Goal: Task Accomplishment & Management: Manage account settings

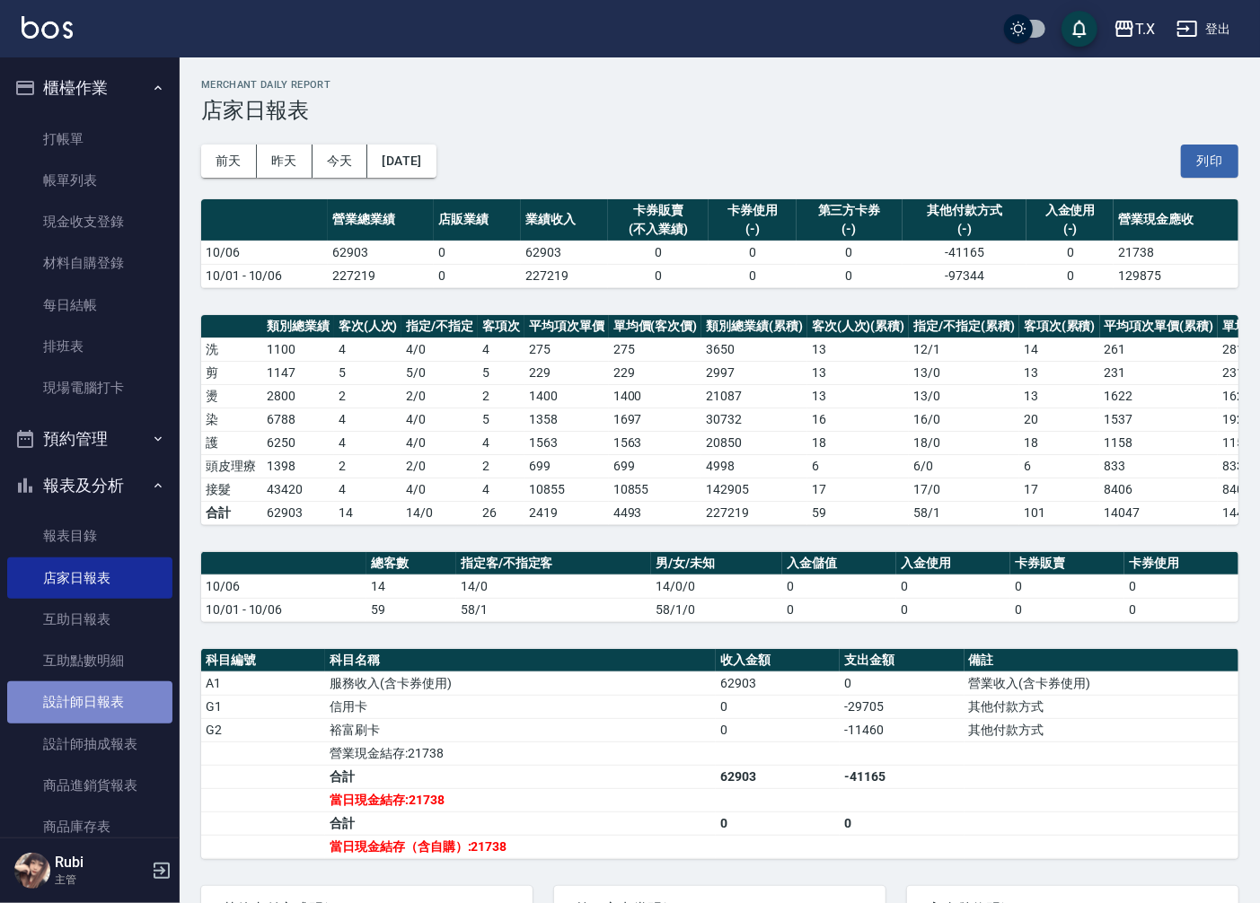
click at [113, 707] on link "設計師日報表" at bounding box center [89, 702] width 165 height 41
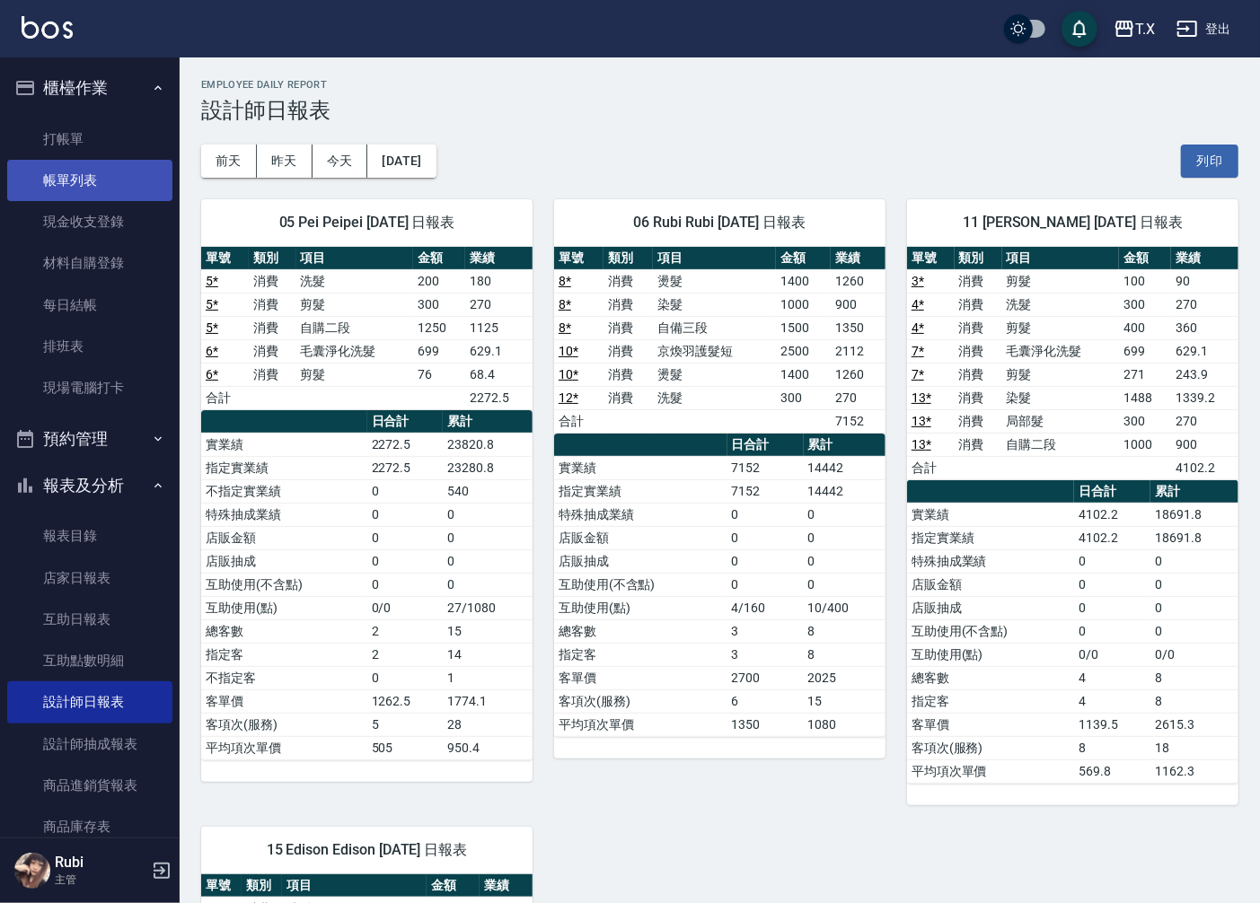
click at [131, 160] on link "帳單列表" at bounding box center [89, 180] width 165 height 41
click at [139, 171] on link "帳單列表" at bounding box center [89, 180] width 165 height 41
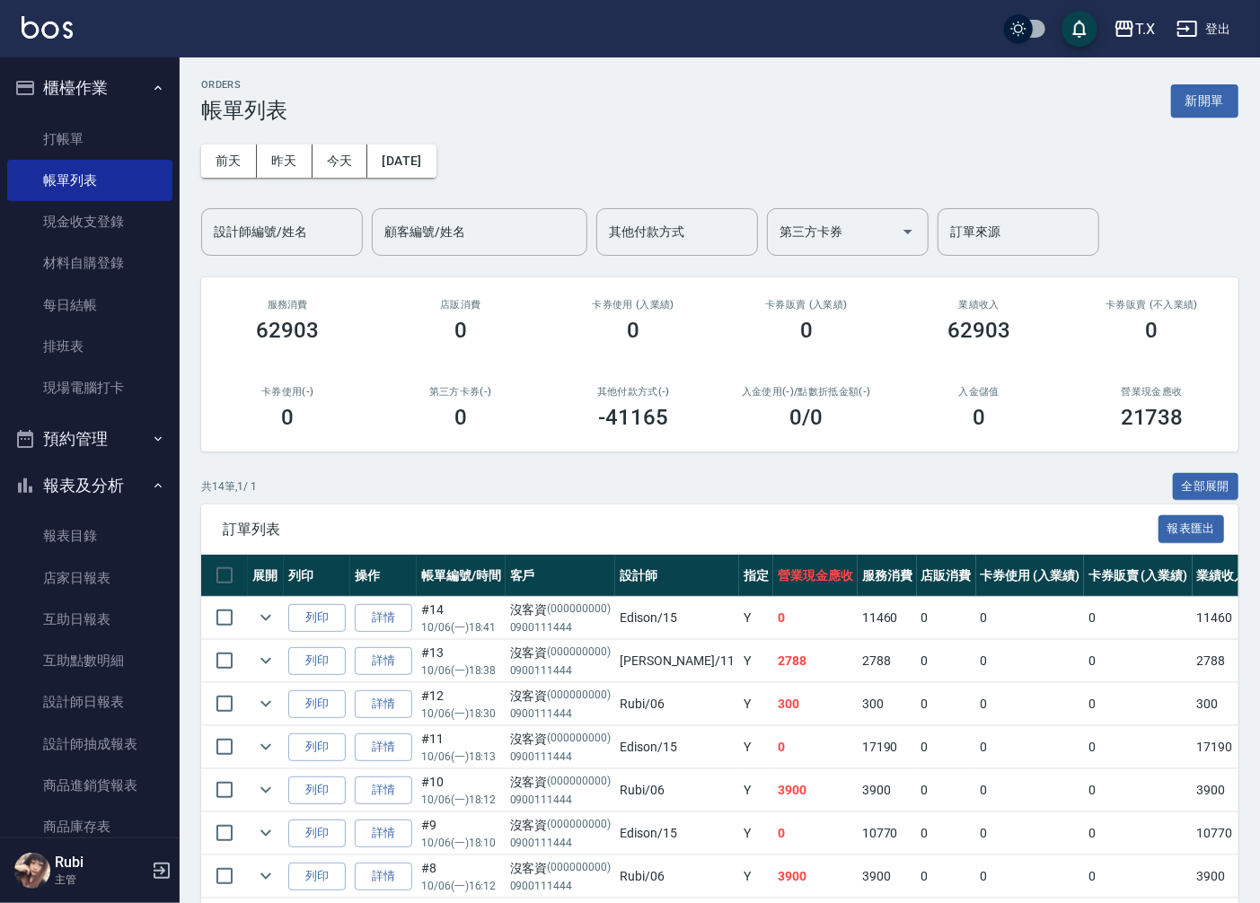
click at [294, 230] on input "設計師編號/姓名" at bounding box center [281, 231] width 145 height 31
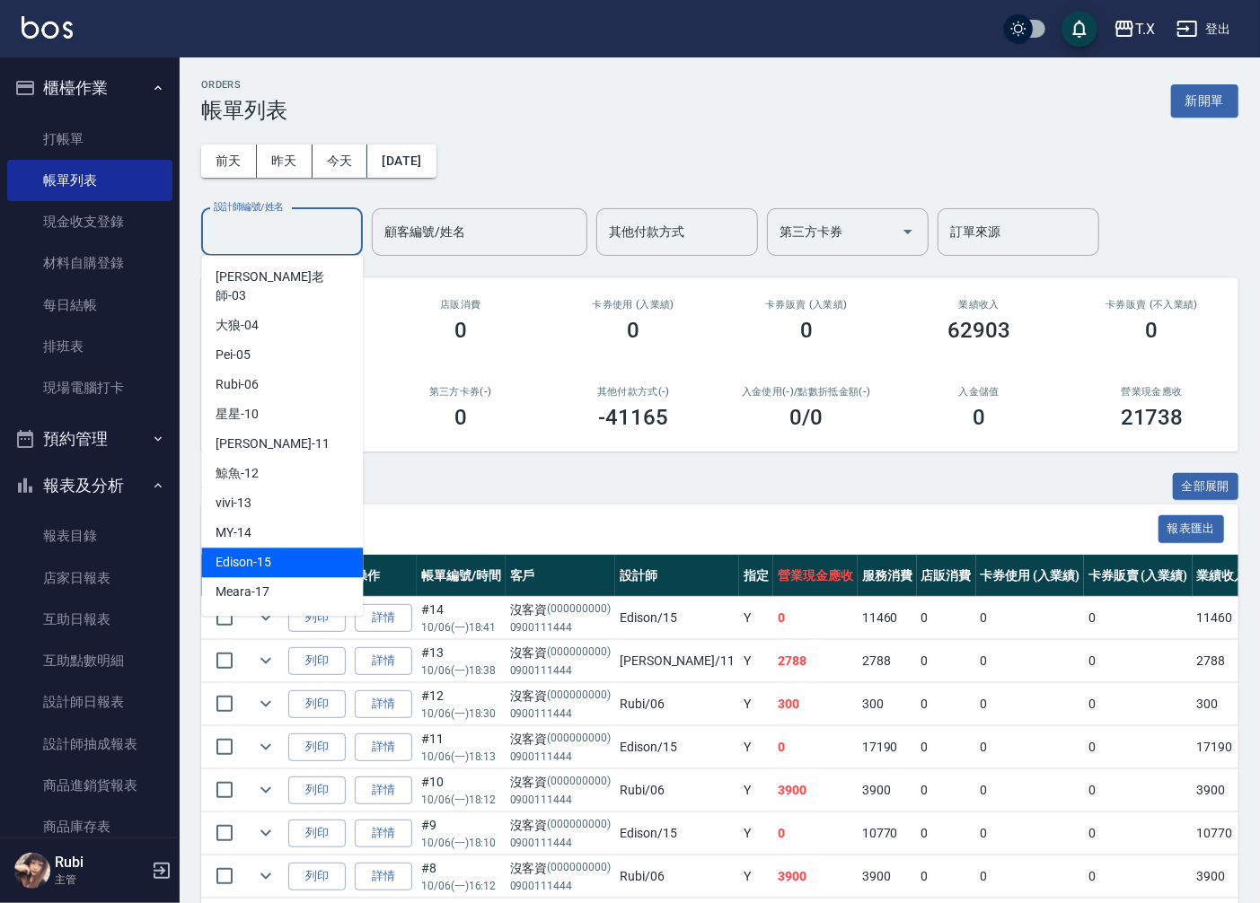
click at [279, 548] on div "Edison -15" at bounding box center [282, 563] width 162 height 30
type input "Edison-15"
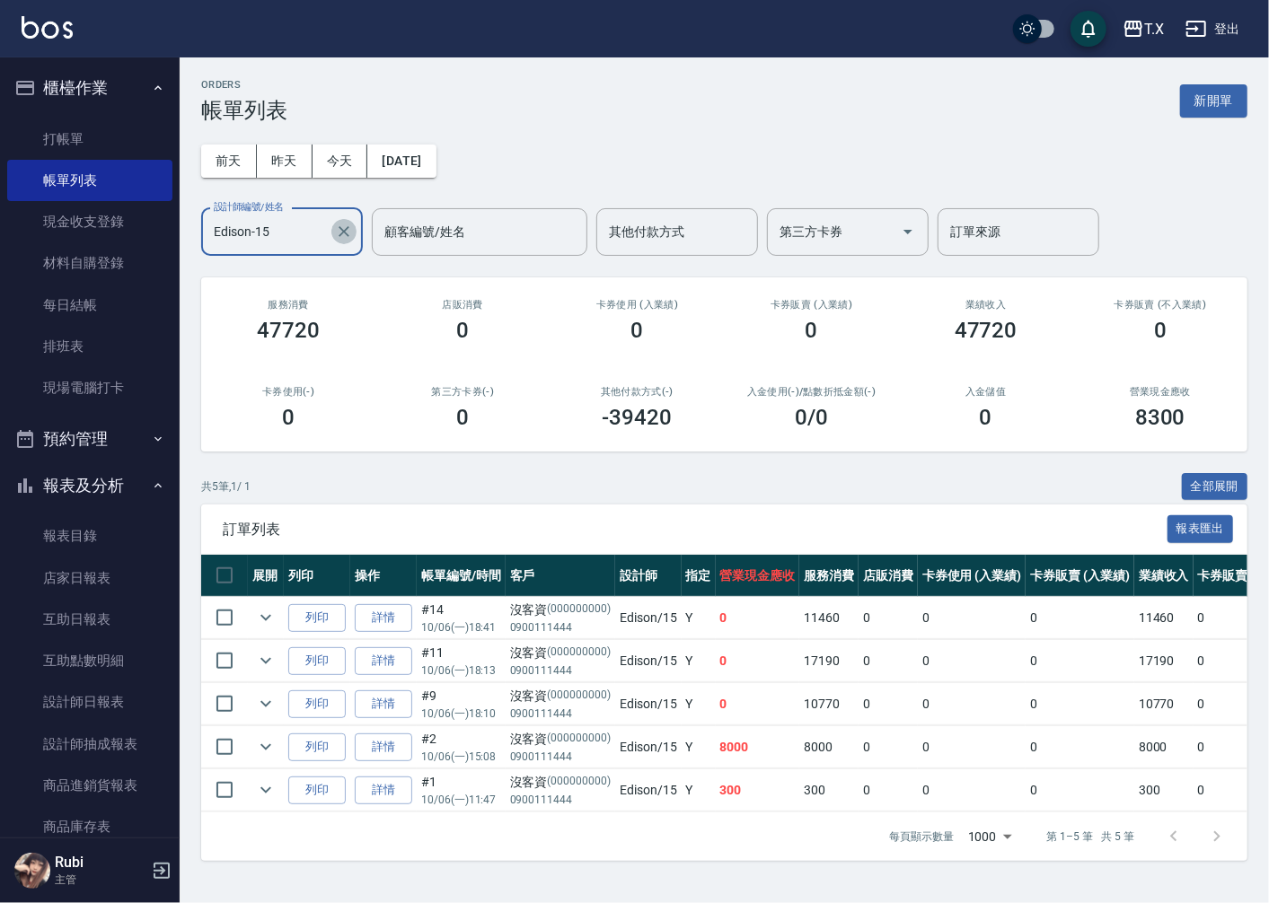
click at [336, 239] on icon "Clear" at bounding box center [344, 232] width 18 height 18
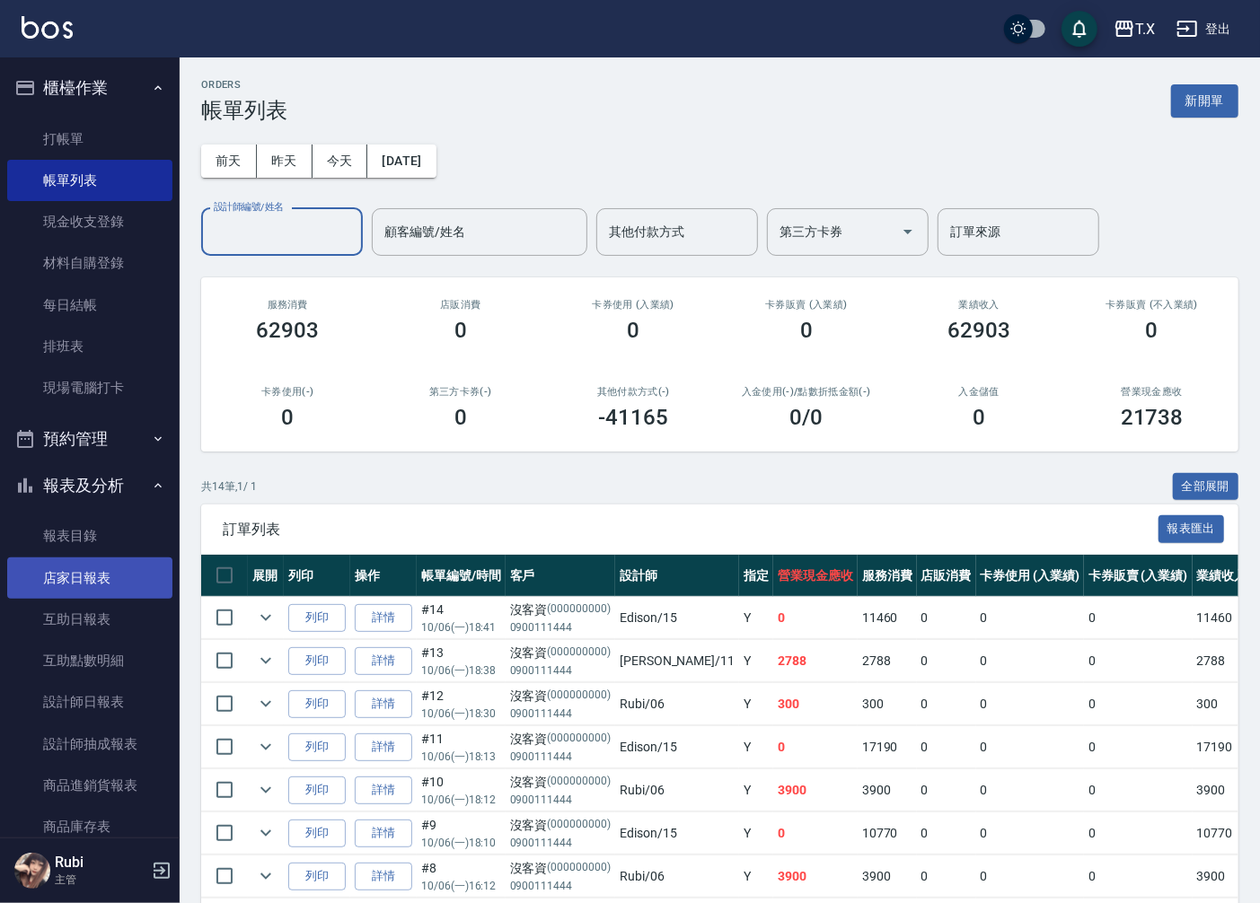
click at [119, 582] on link "店家日報表" at bounding box center [89, 578] width 165 height 41
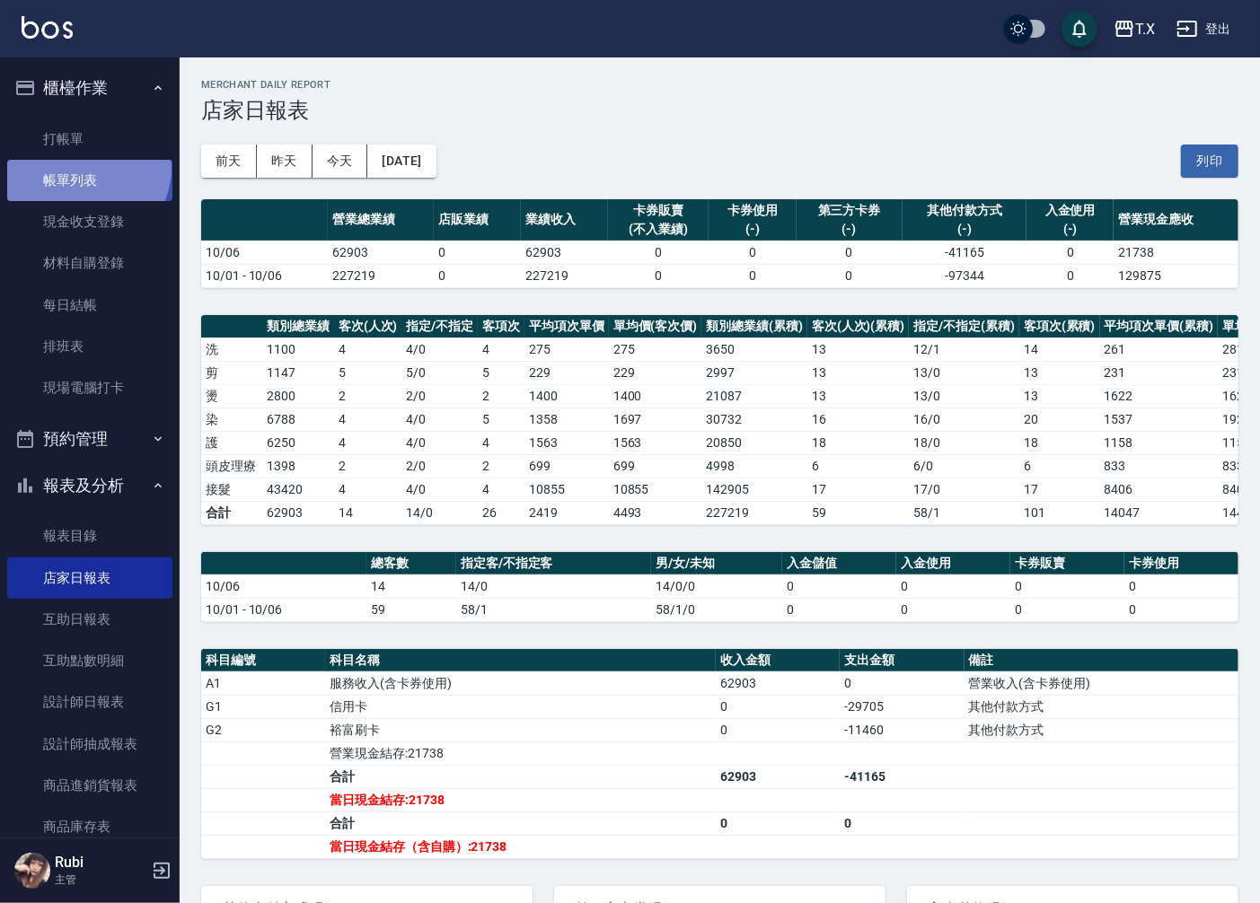
click at [85, 168] on link "帳單列表" at bounding box center [89, 180] width 165 height 41
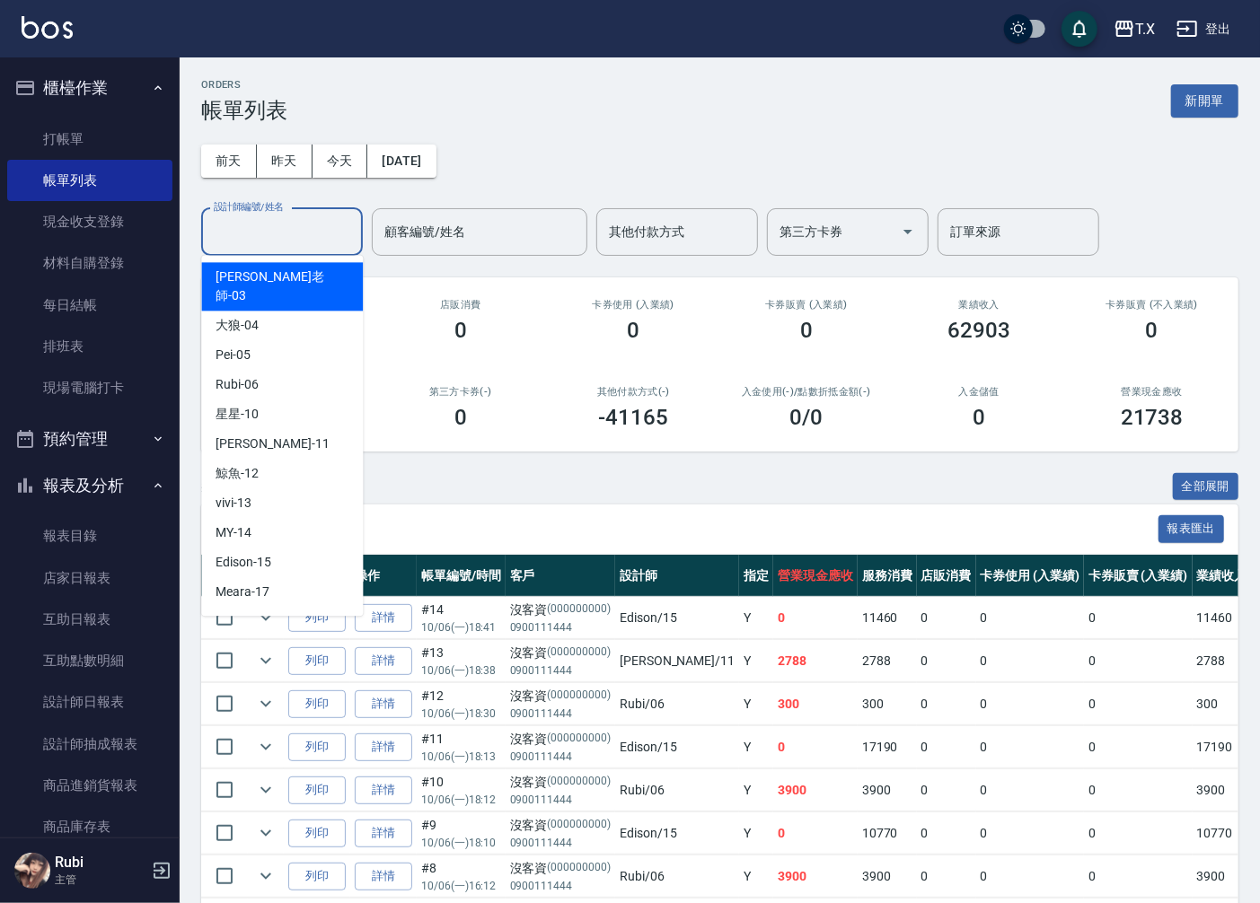
click at [266, 240] on input "設計師編號/姓名" at bounding box center [281, 231] width 145 height 31
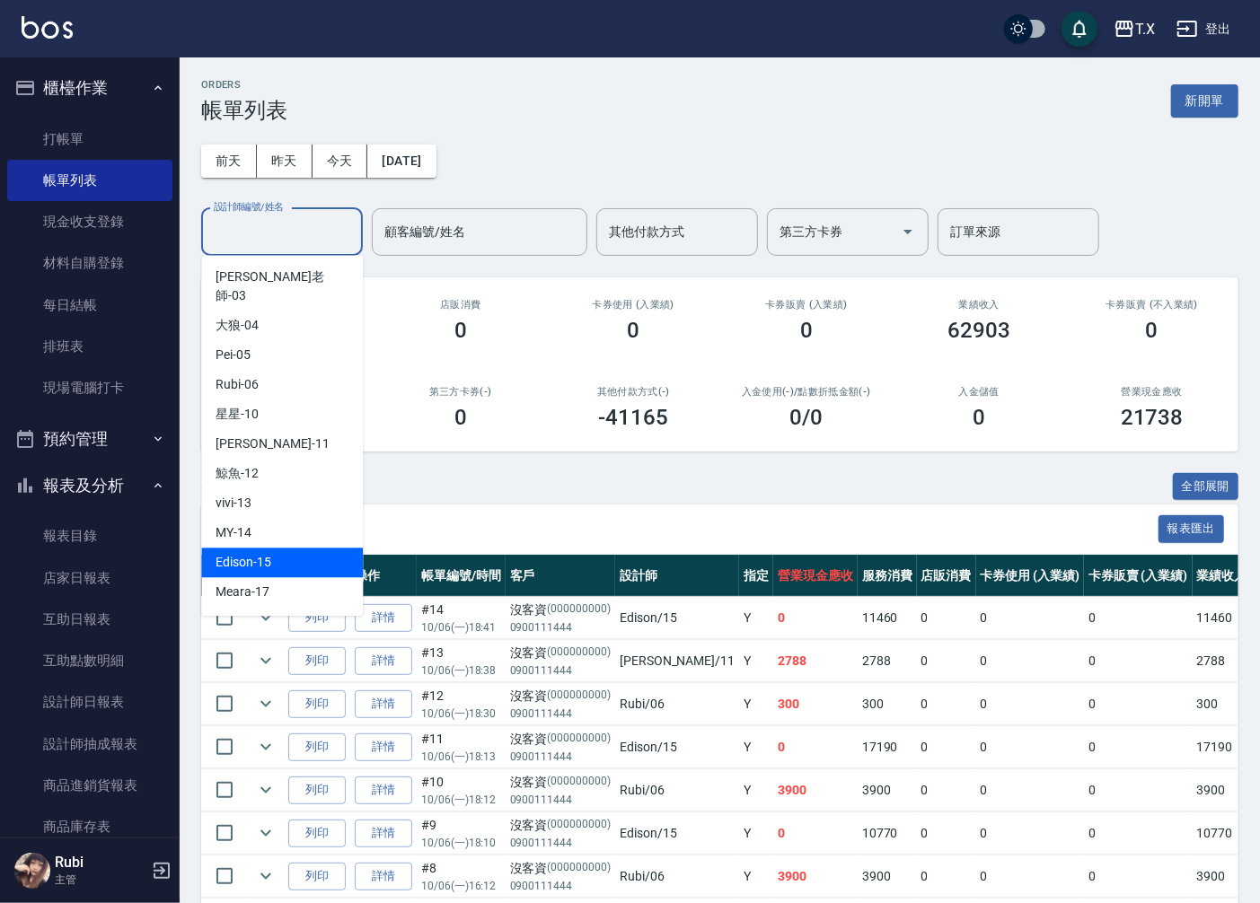
click at [269, 553] on span "Edison -15" at bounding box center [244, 562] width 56 height 19
type input "Edison-15"
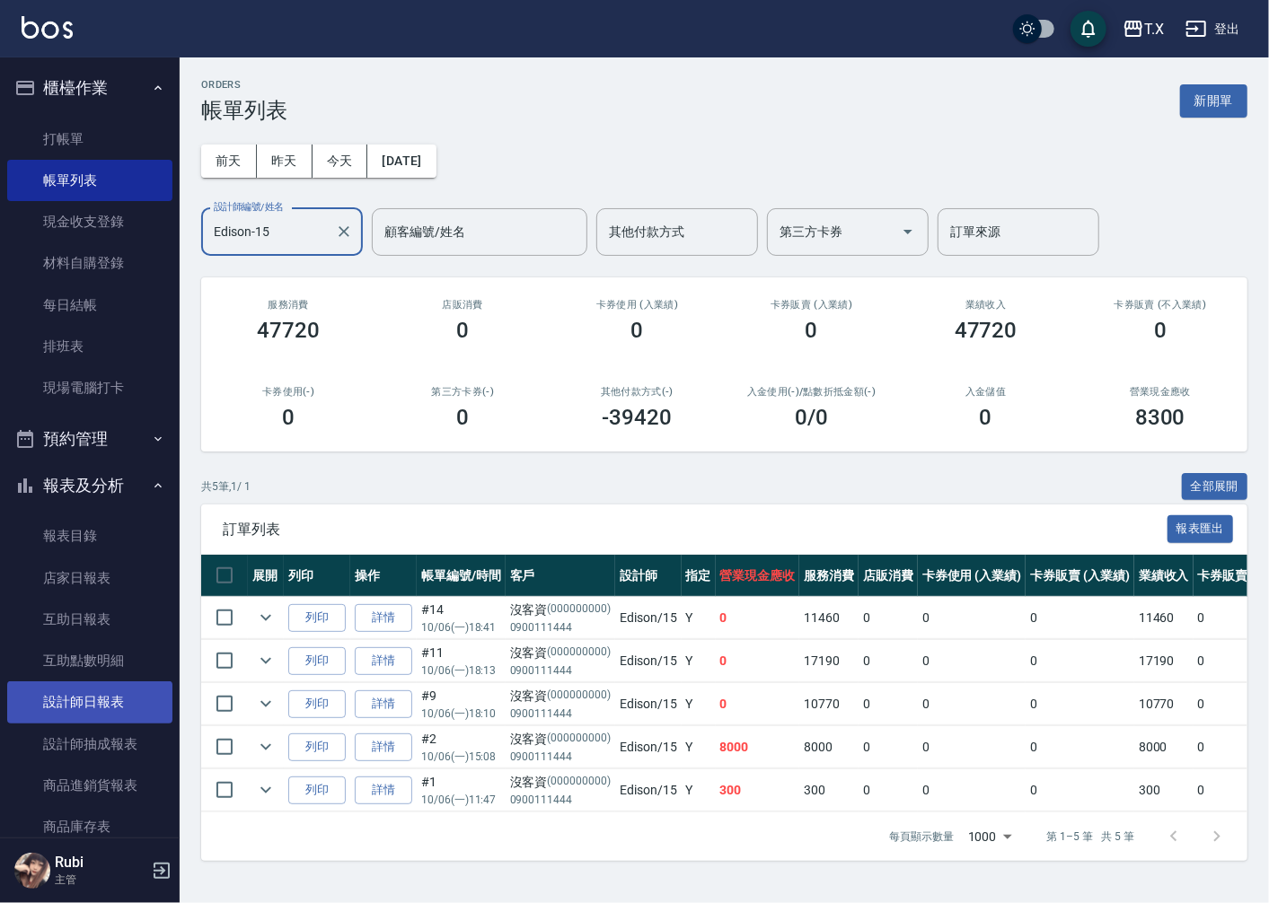
click at [131, 693] on link "設計師日報表" at bounding box center [89, 702] width 165 height 41
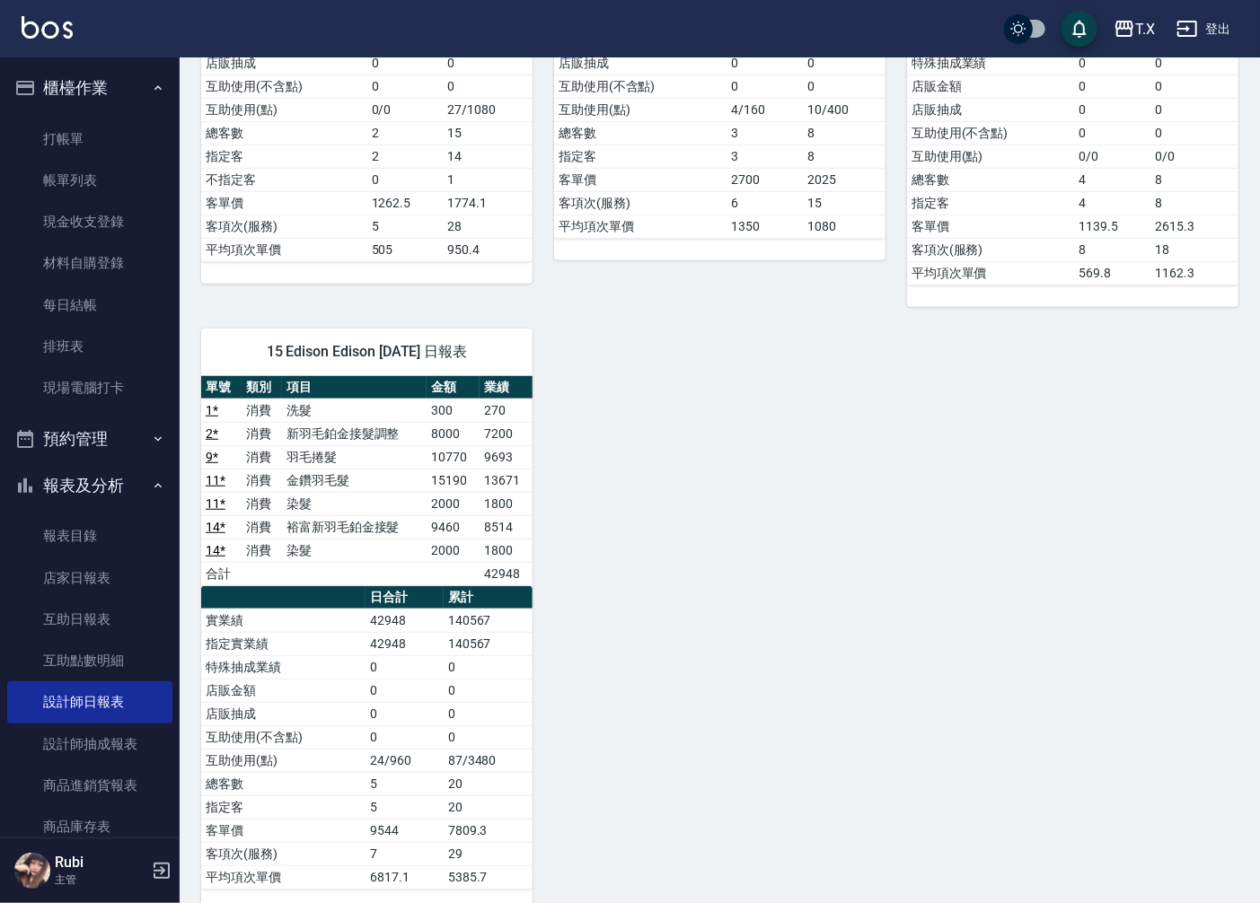
scroll to position [532, 0]
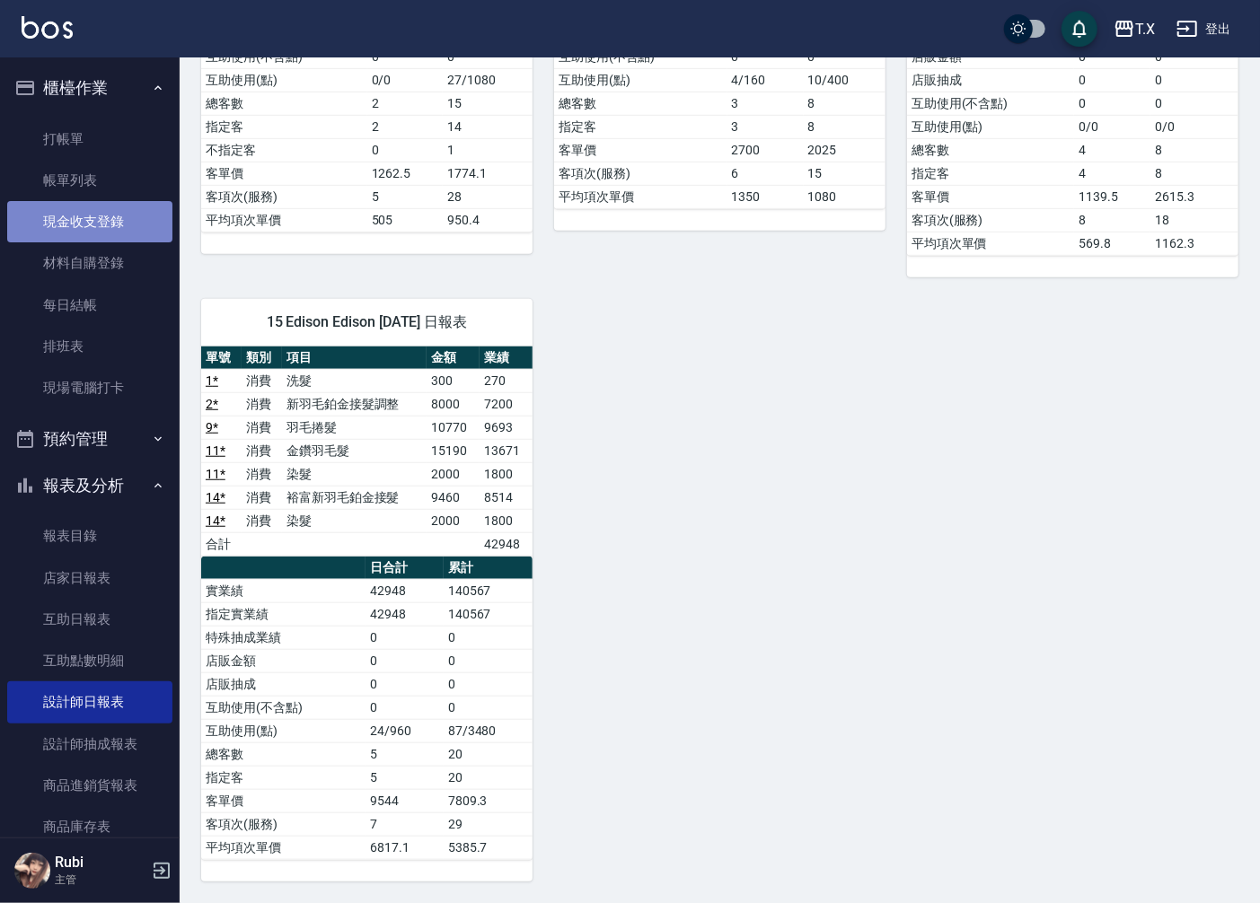
click at [101, 201] on link "現金收支登錄" at bounding box center [89, 221] width 165 height 41
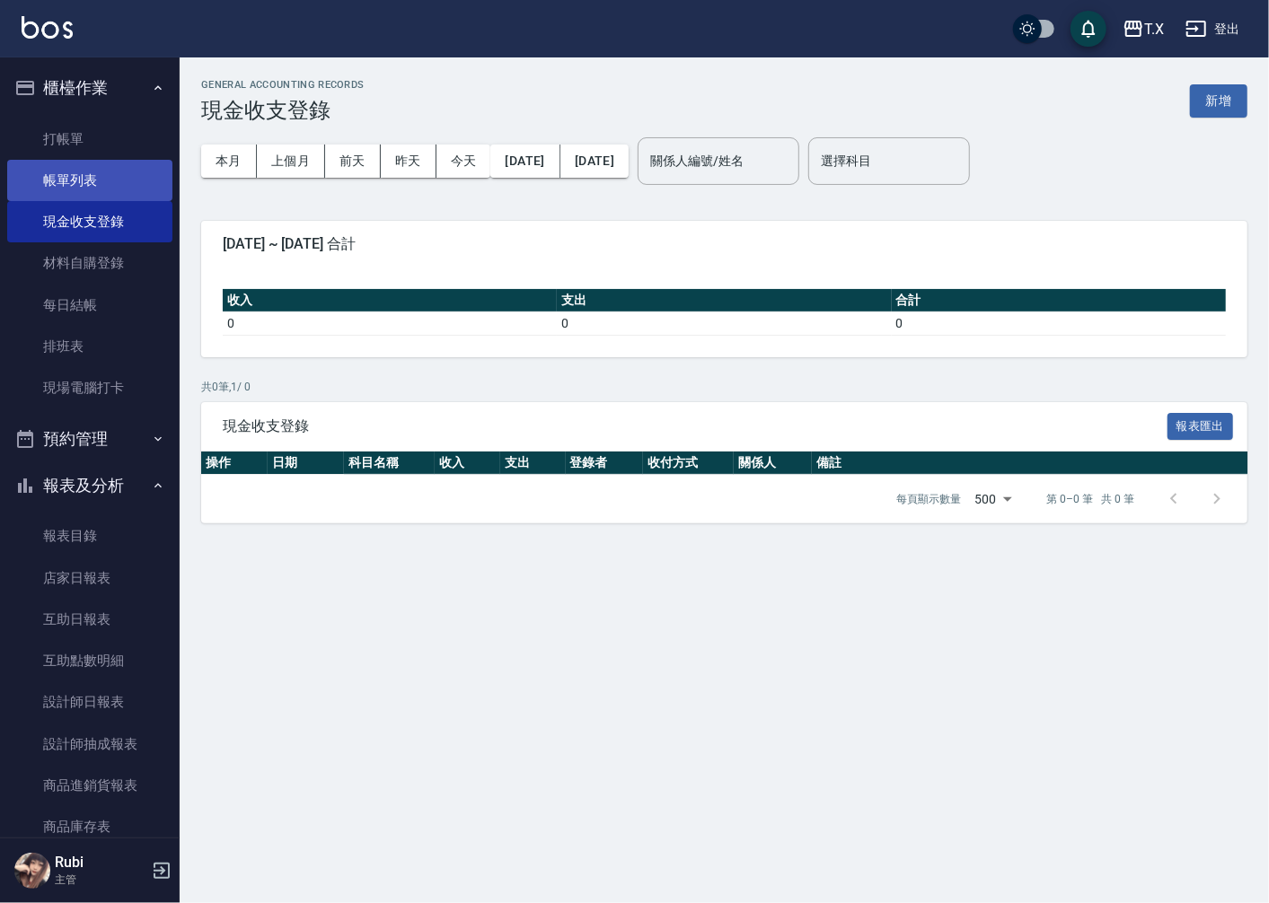
click at [46, 172] on link "帳單列表" at bounding box center [89, 180] width 165 height 41
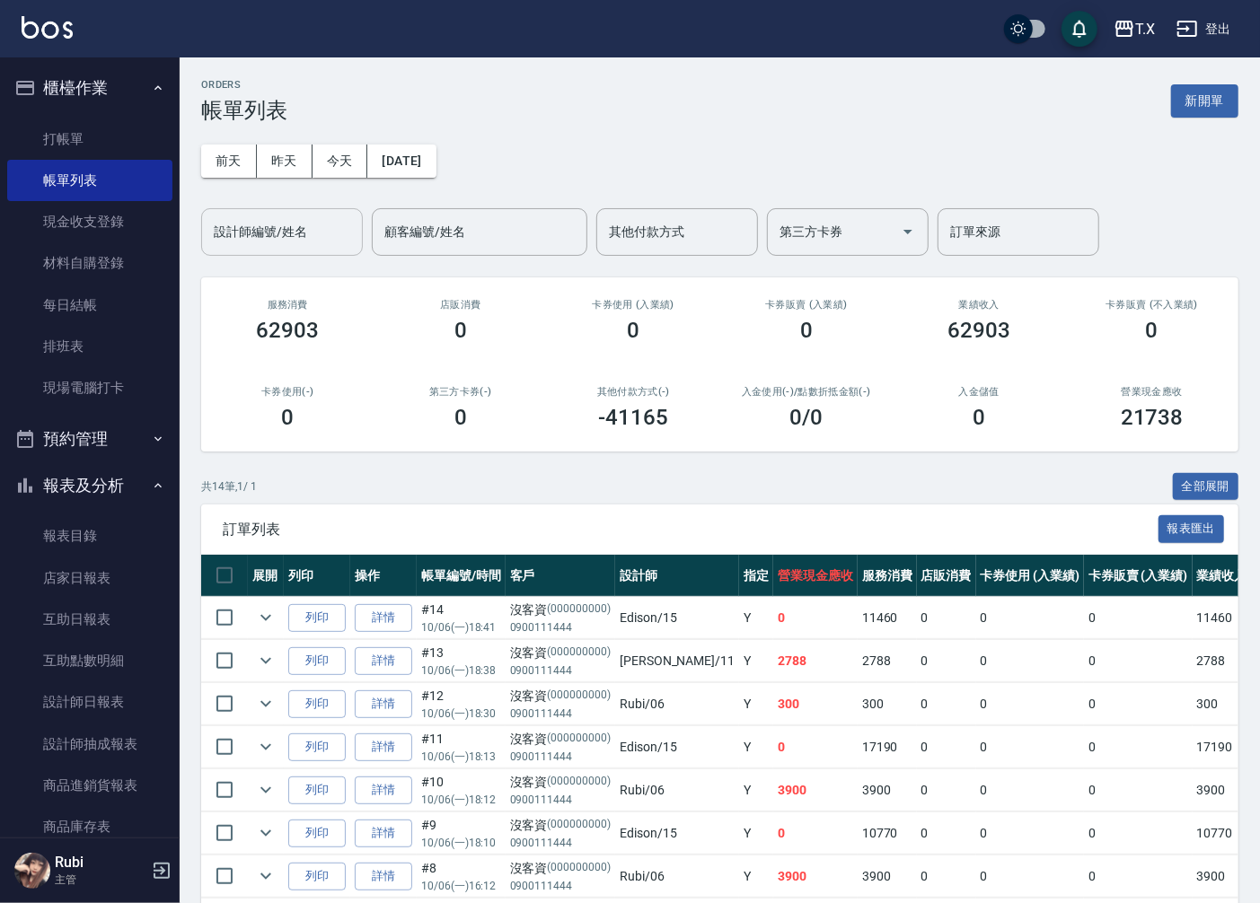
click at [302, 212] on div "設計師編號/姓名" at bounding box center [282, 232] width 162 height 48
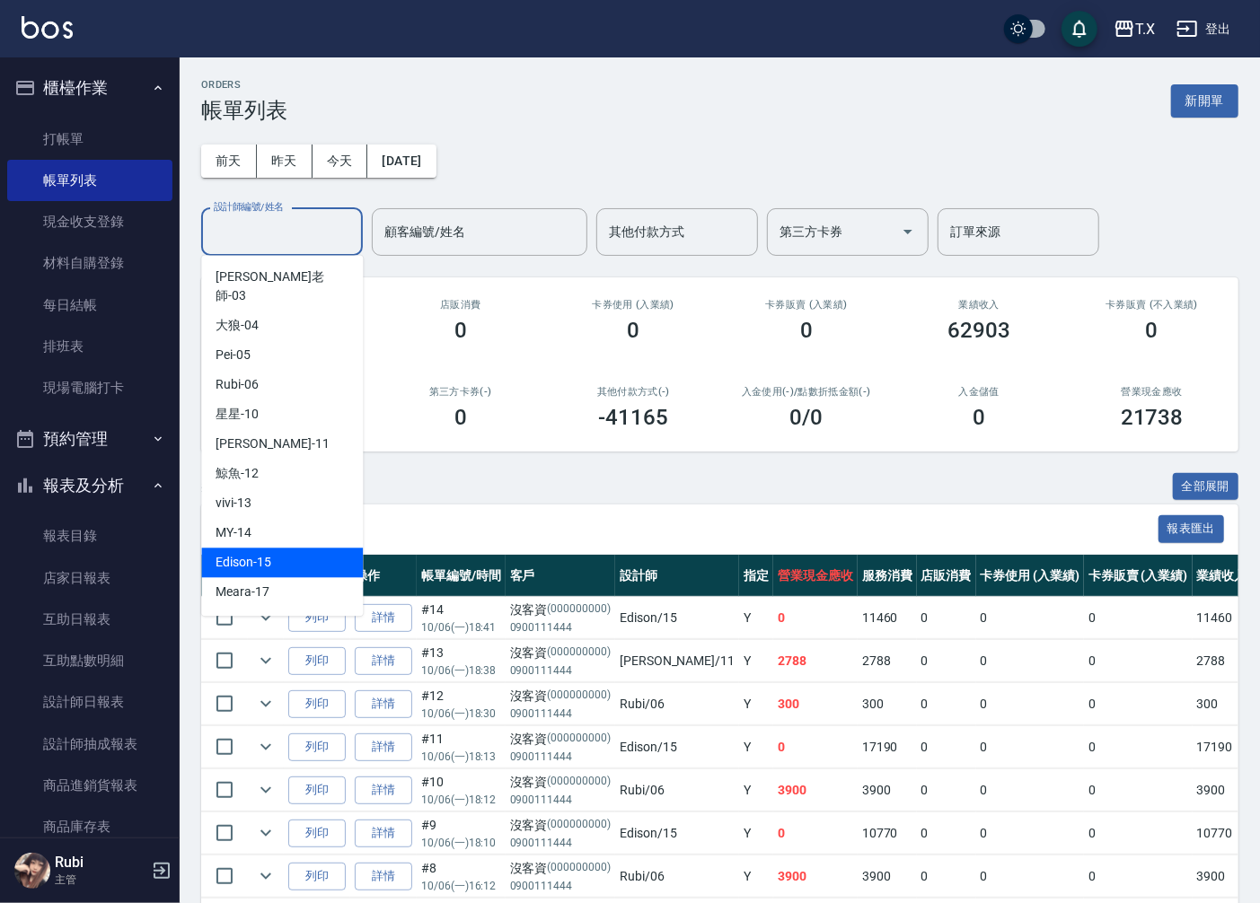
click at [265, 553] on span "Edison -15" at bounding box center [244, 562] width 56 height 19
type input "Edison-15"
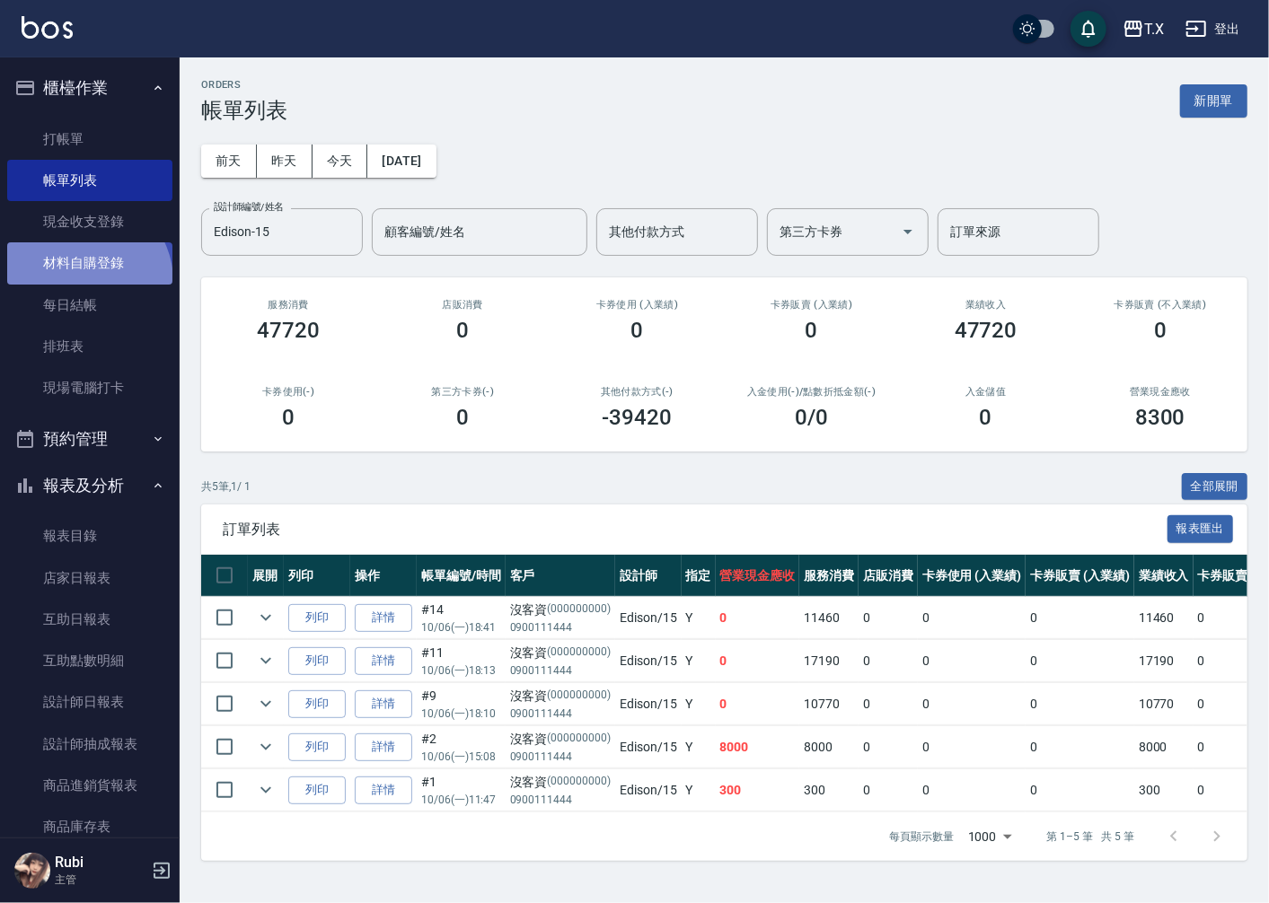
click at [83, 281] on link "材料自購登錄" at bounding box center [89, 262] width 165 height 41
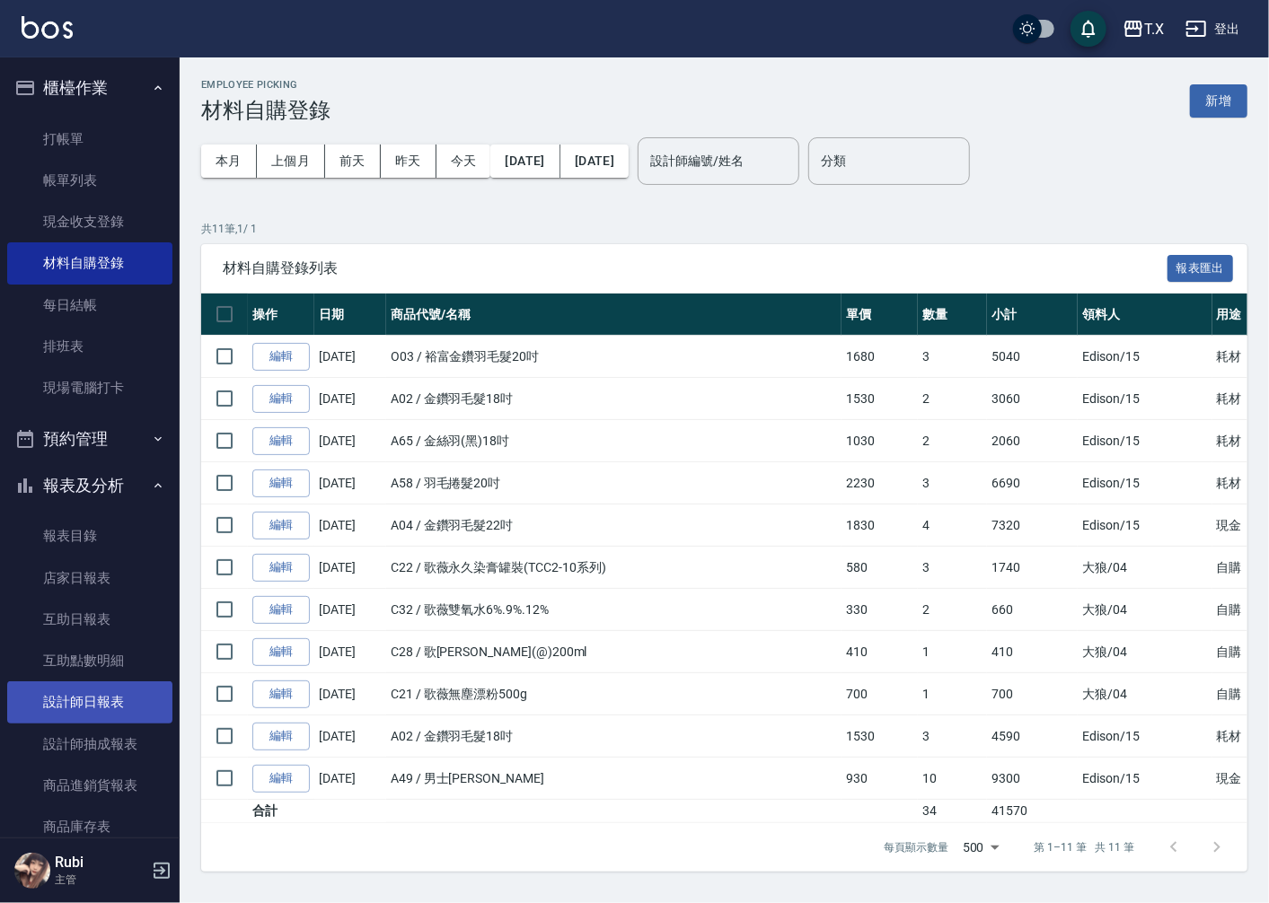
click at [101, 709] on link "設計師日報表" at bounding box center [89, 702] width 165 height 41
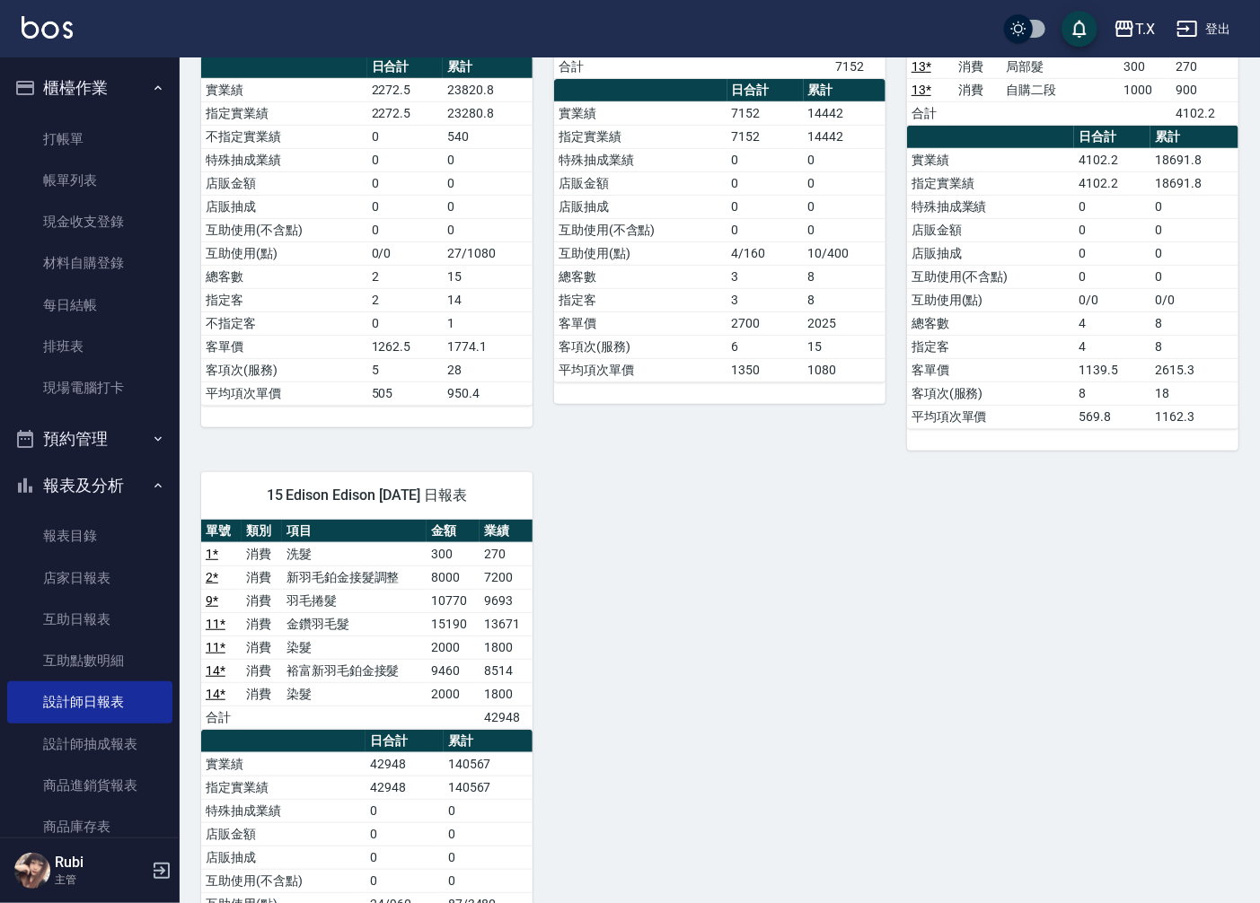
scroll to position [532, 0]
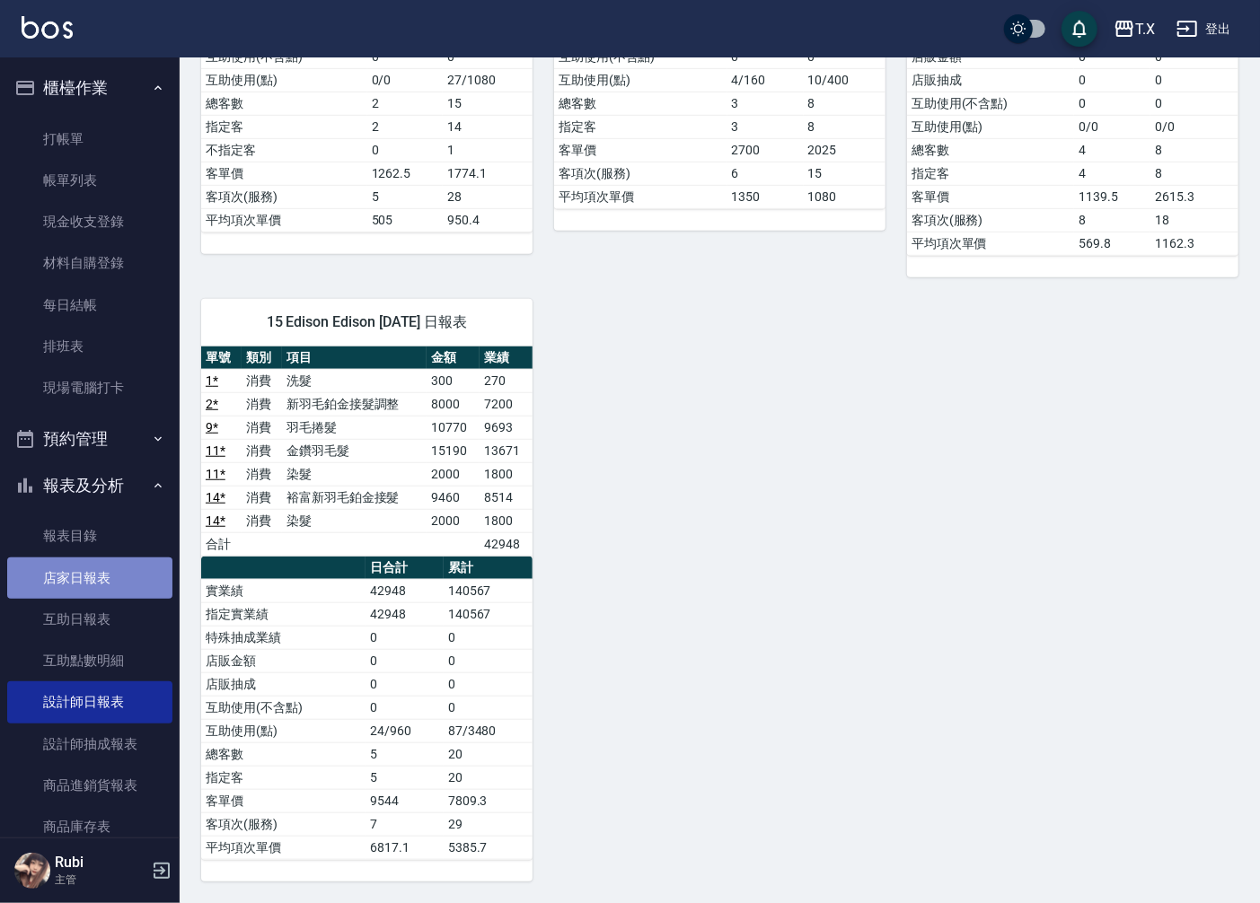
click at [104, 571] on link "店家日報表" at bounding box center [89, 578] width 165 height 41
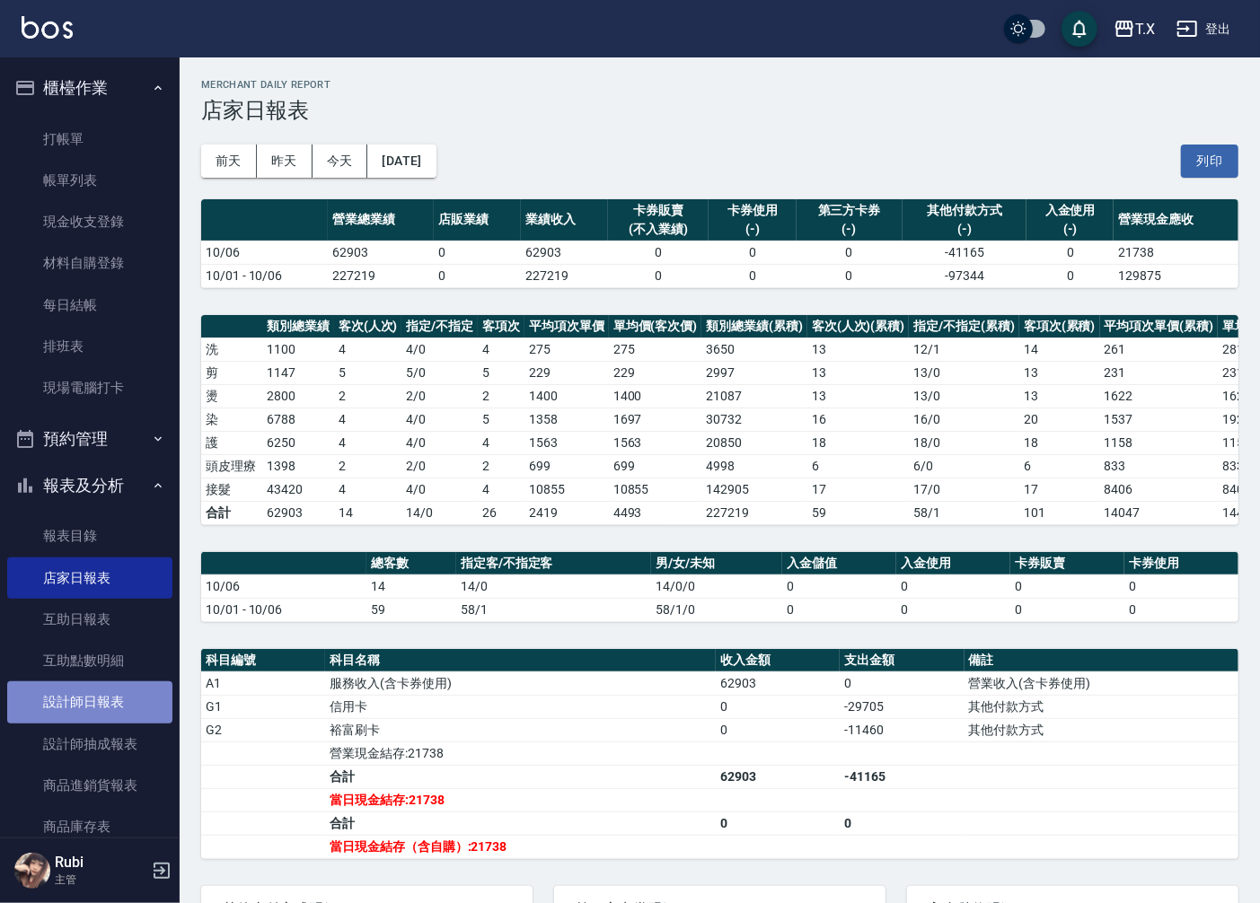
click at [112, 711] on link "設計師日報表" at bounding box center [89, 702] width 165 height 41
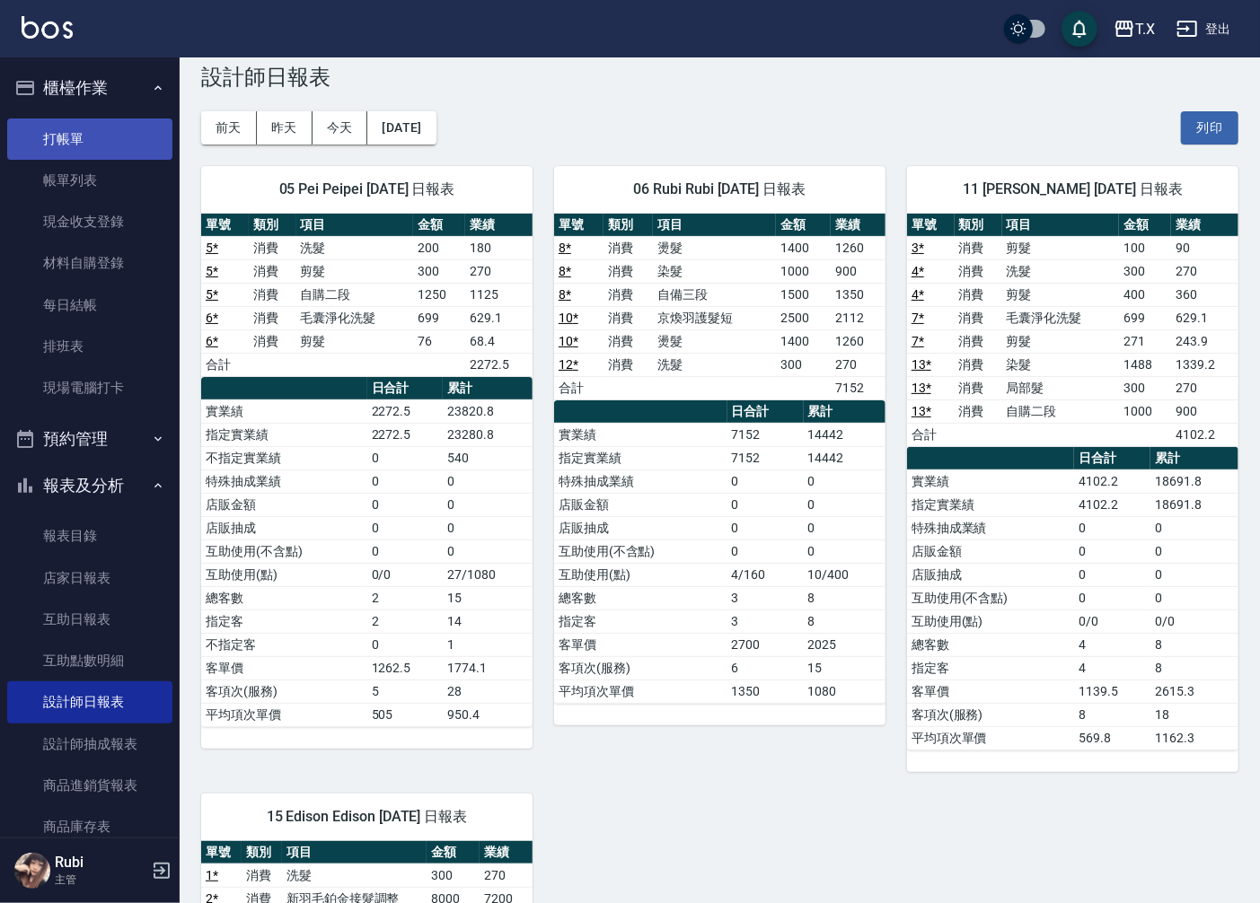
scroll to position [32, 0]
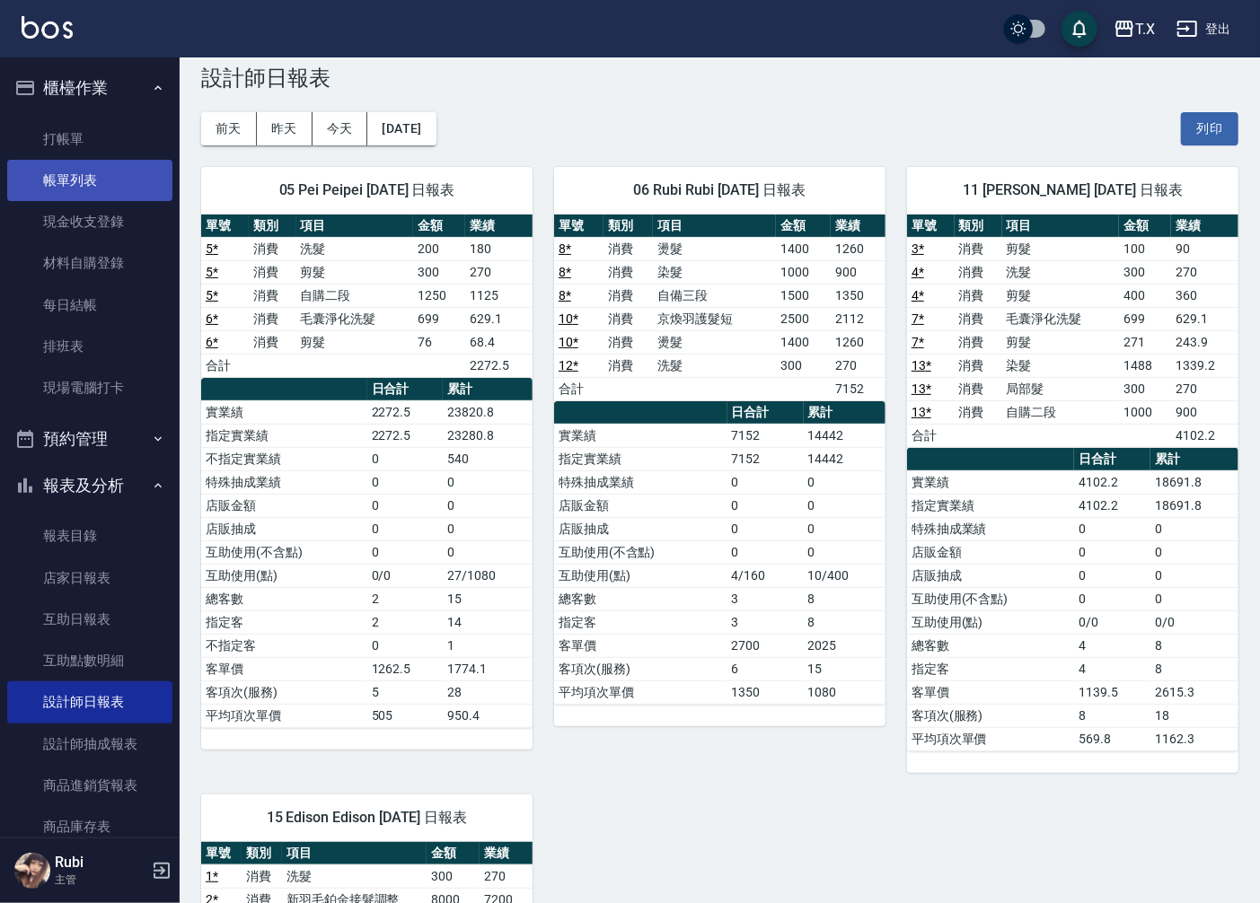
click at [68, 187] on link "帳單列表" at bounding box center [89, 180] width 165 height 41
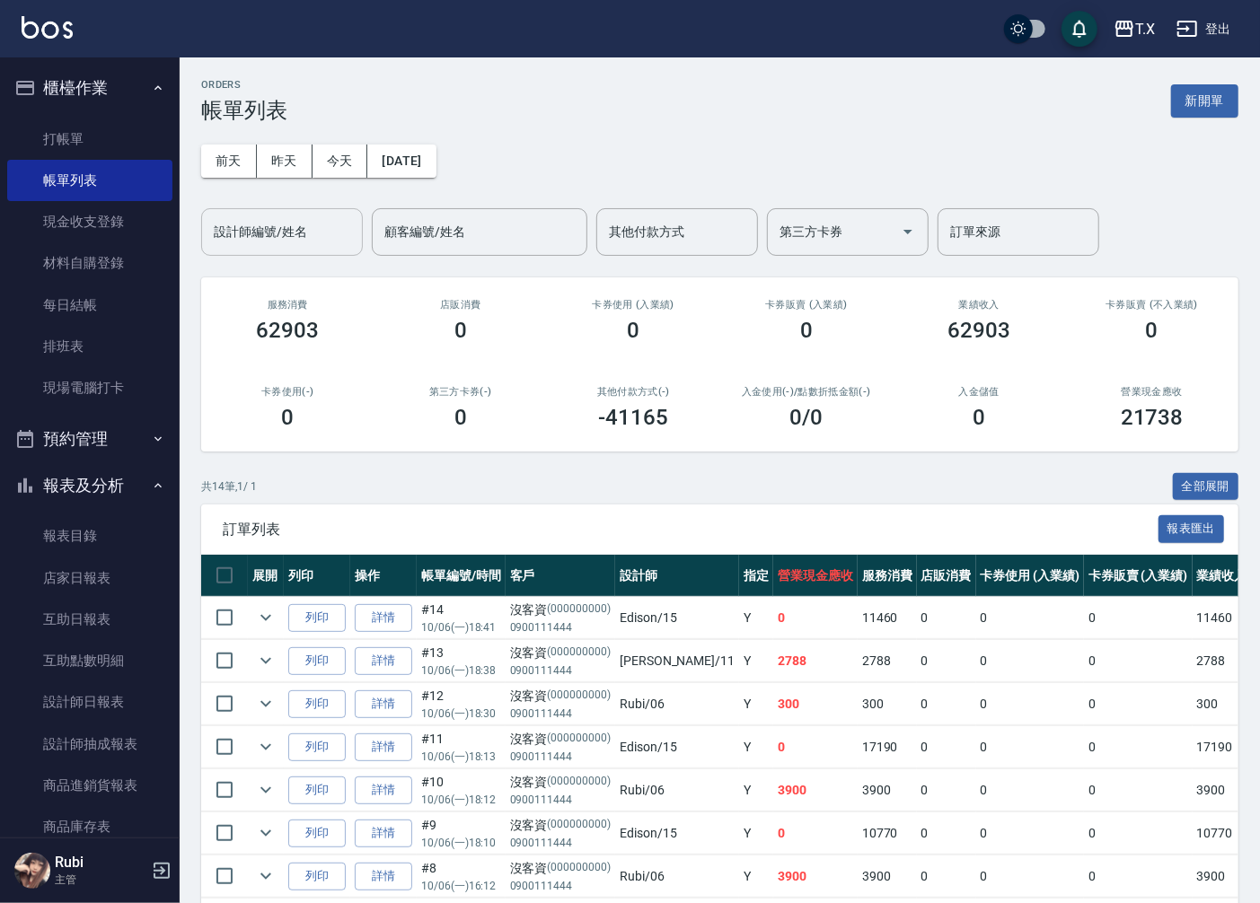
click at [276, 233] on input "設計師編號/姓名" at bounding box center [281, 231] width 145 height 31
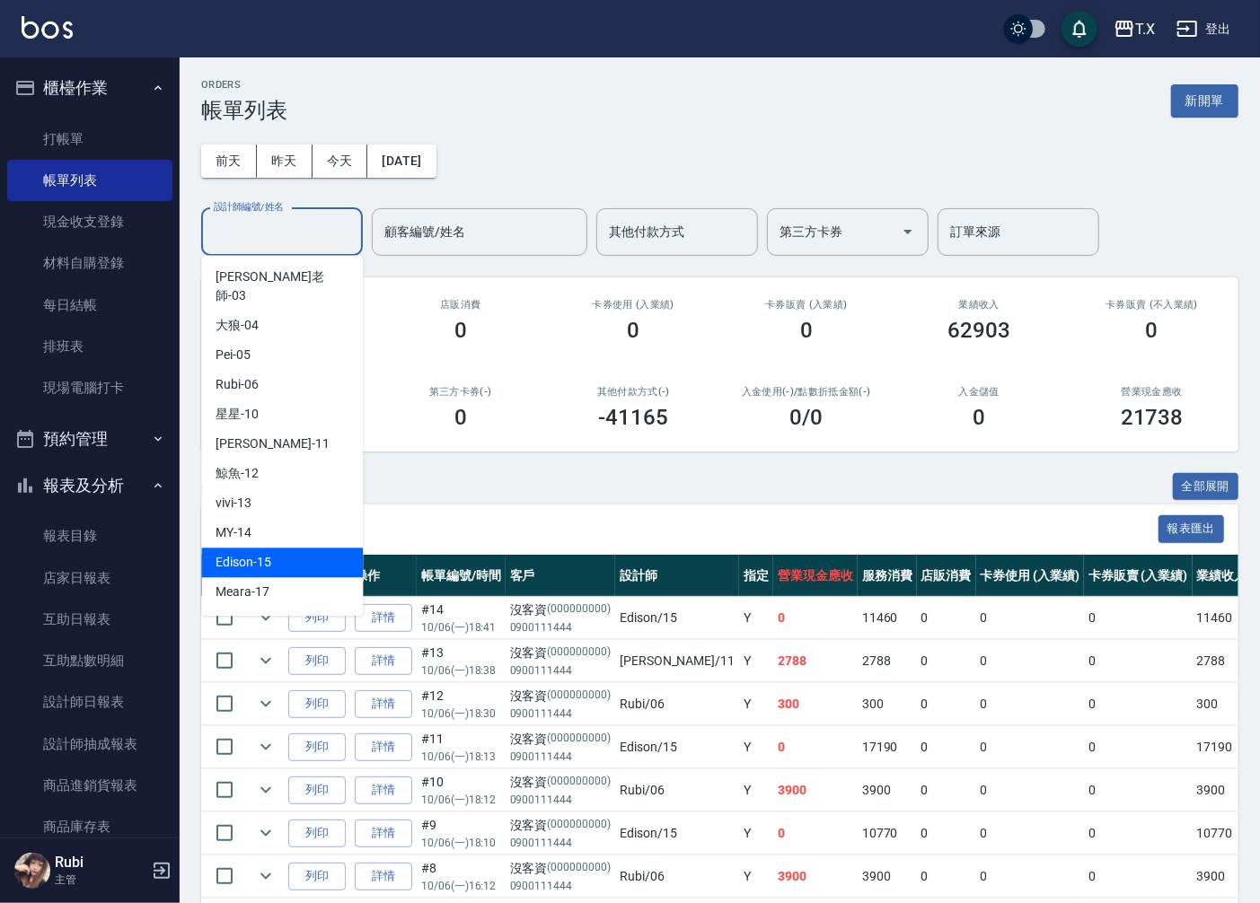
click at [265, 553] on span "Edison -15" at bounding box center [244, 562] width 56 height 19
type input "Edison-15"
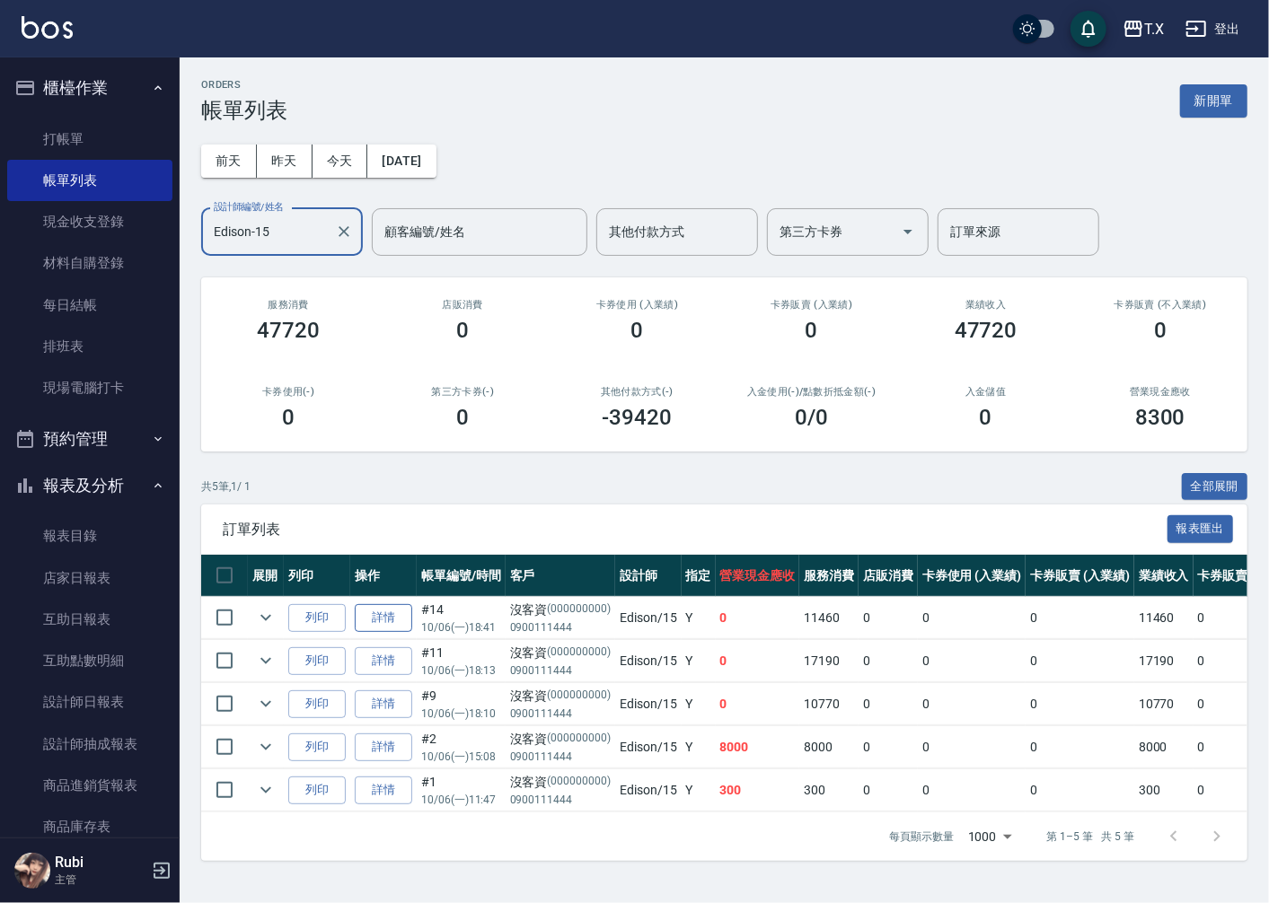
click at [380, 613] on link "詳情" at bounding box center [383, 618] width 57 height 28
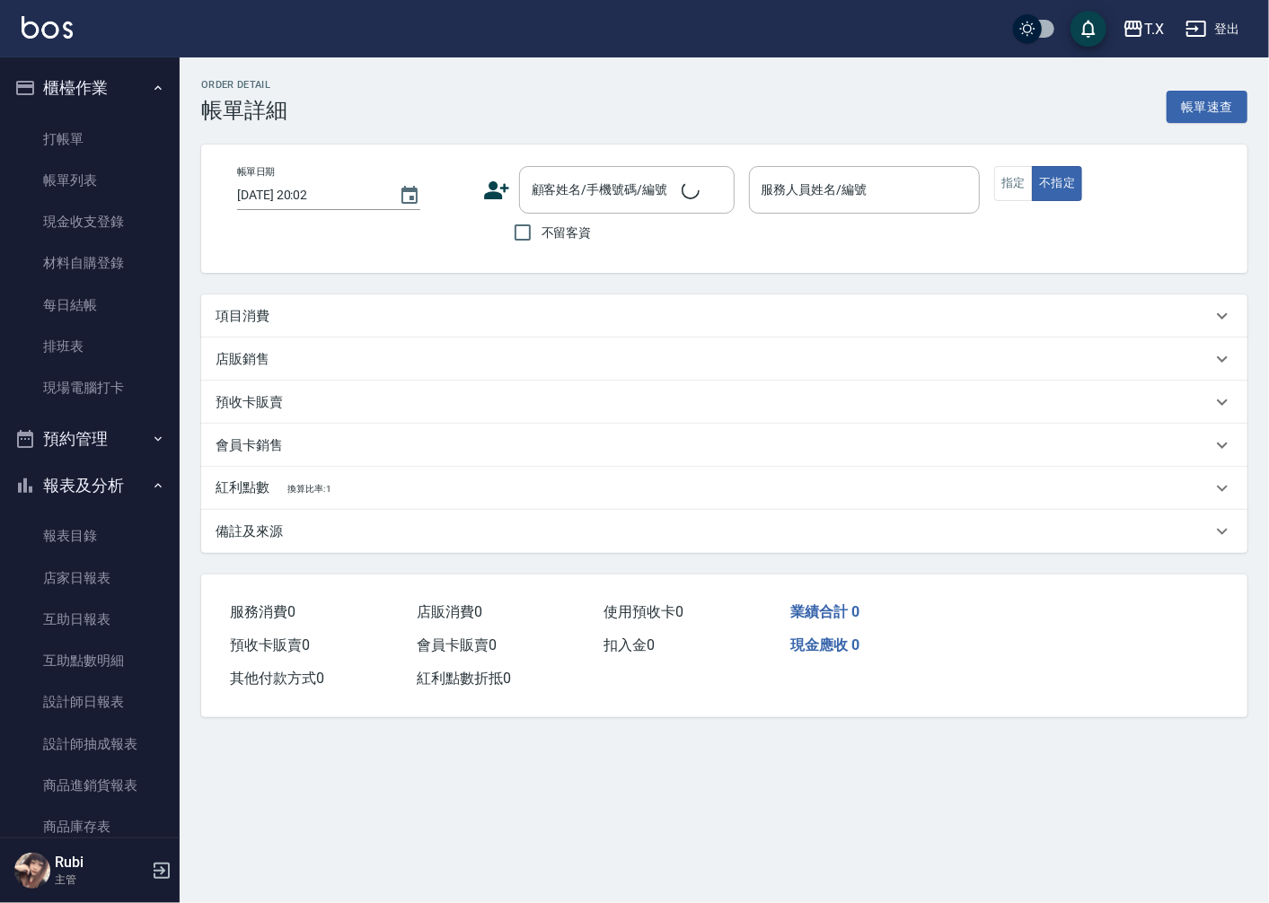
type input "[DATE] 18:41"
type input "Edison-15"
type input "0"
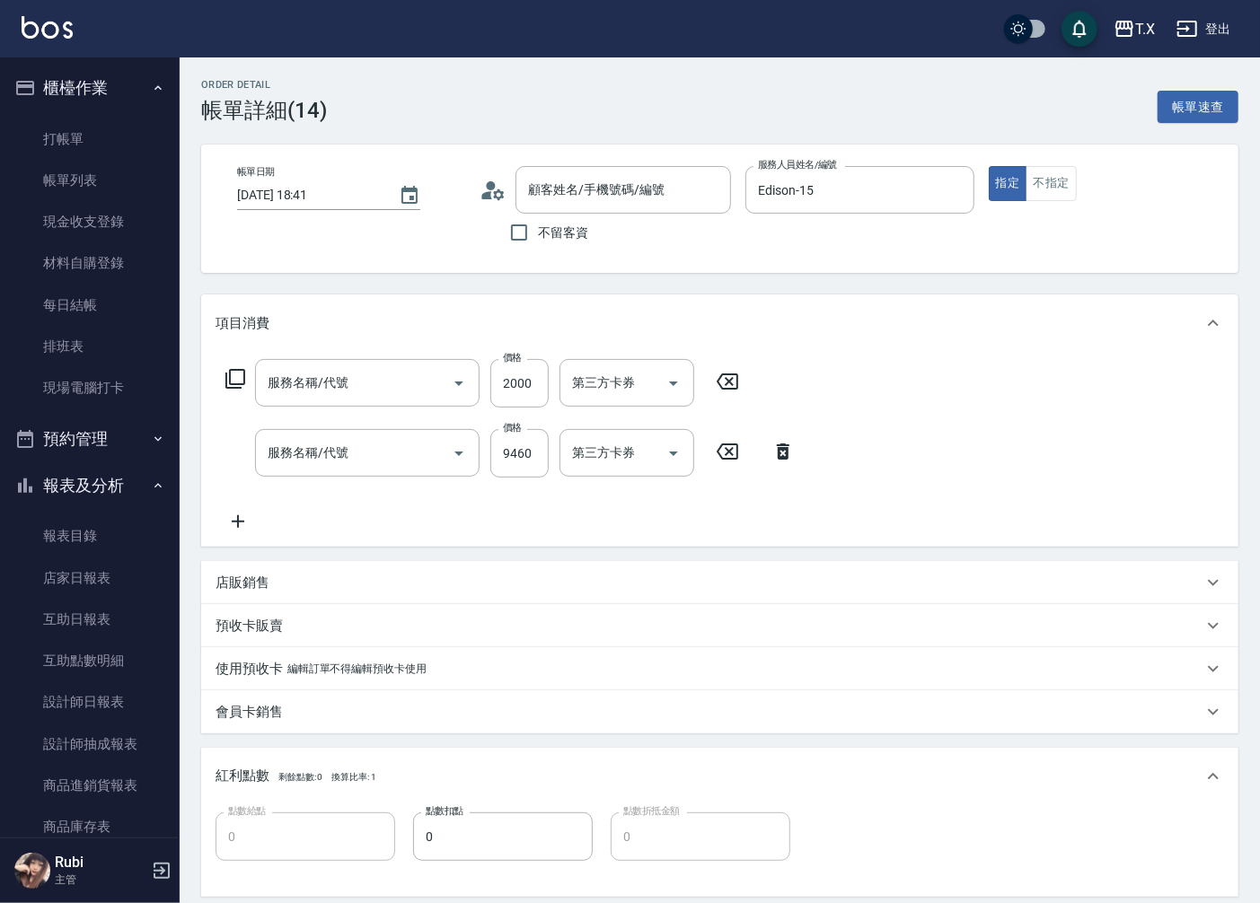
type input "沒客資/0900111444/000000000"
type input "染髮(501)"
type input "裕富新羽毛鉑金接髮(1801)"
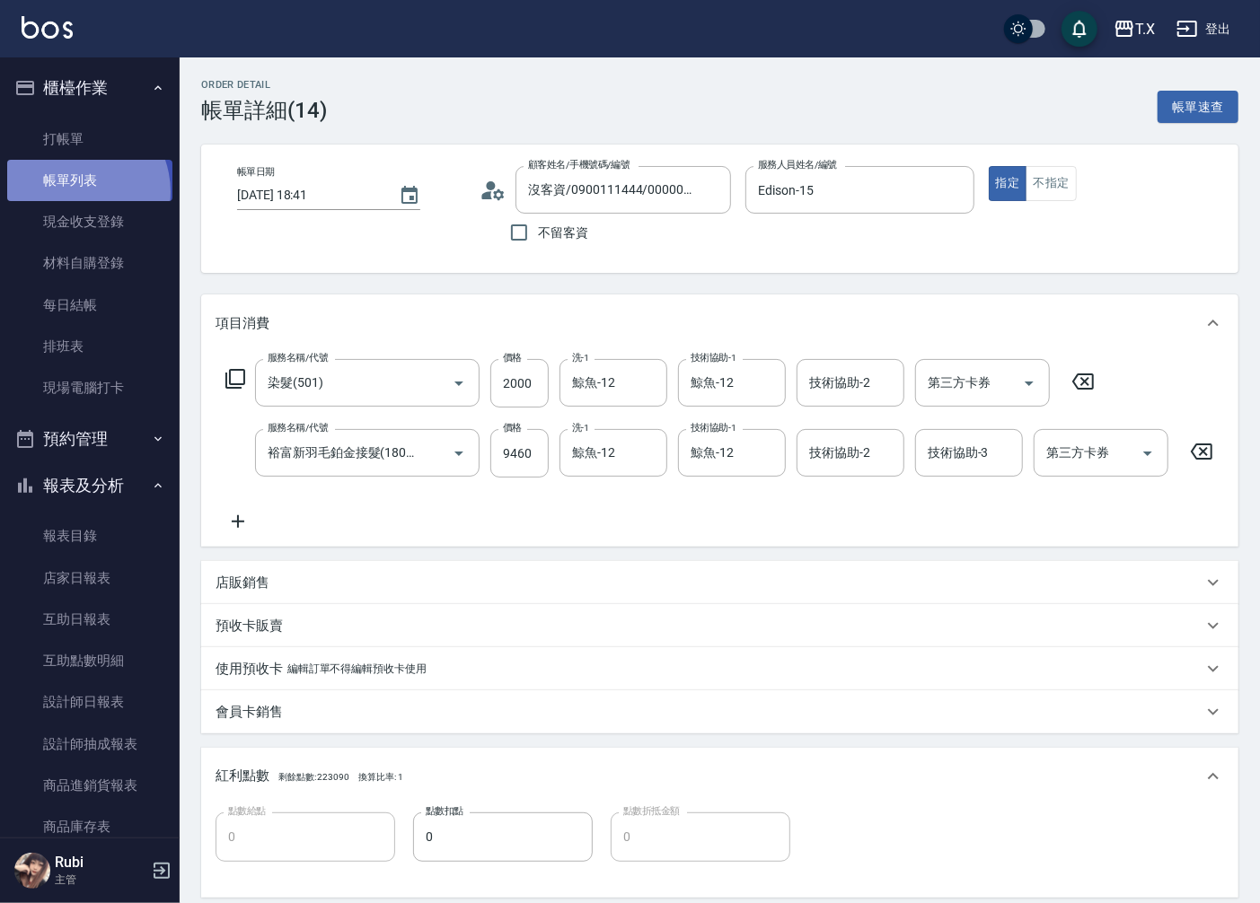
click at [74, 192] on link "帳單列表" at bounding box center [89, 180] width 165 height 41
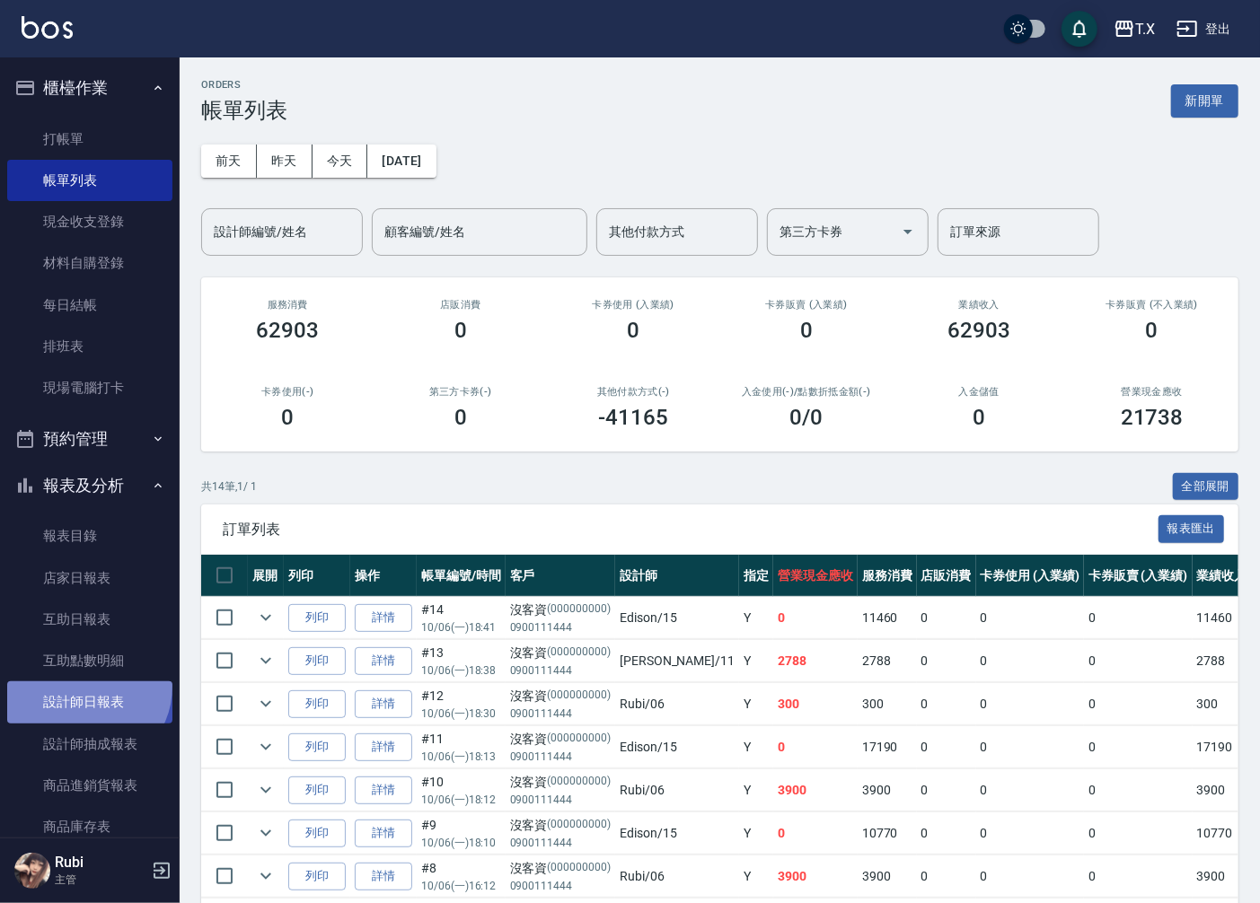
click at [84, 686] on link "設計師日報表" at bounding box center [89, 702] width 165 height 41
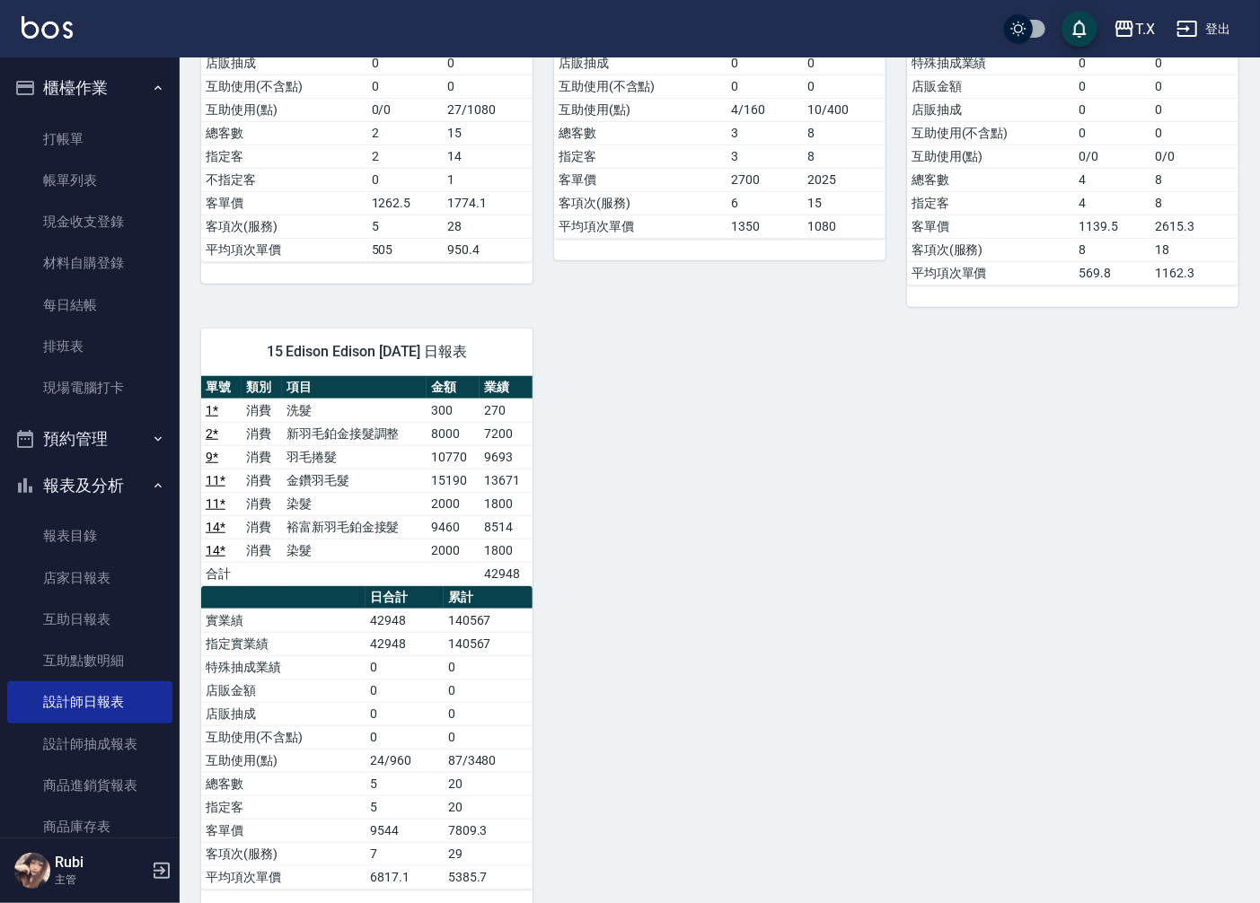
scroll to position [532, 0]
